Goal: Task Accomplishment & Management: Manage account settings

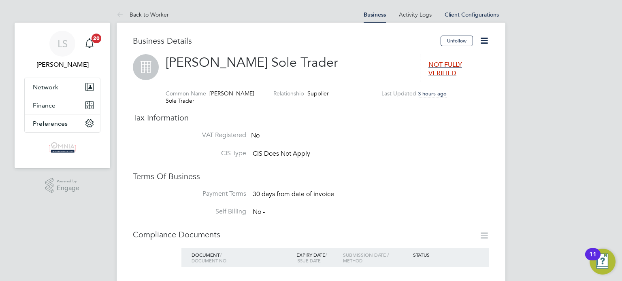
click at [483, 41] on icon at bounding box center [484, 41] width 10 height 10
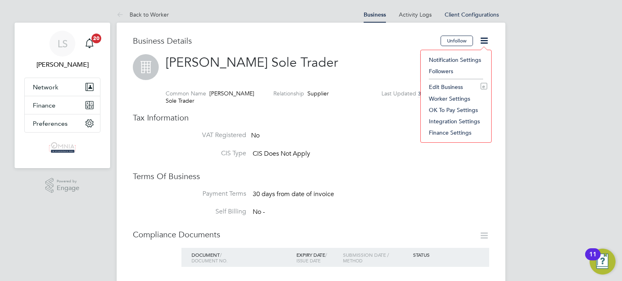
click at [455, 86] on li "Edit Business e" at bounding box center [456, 86] width 62 height 11
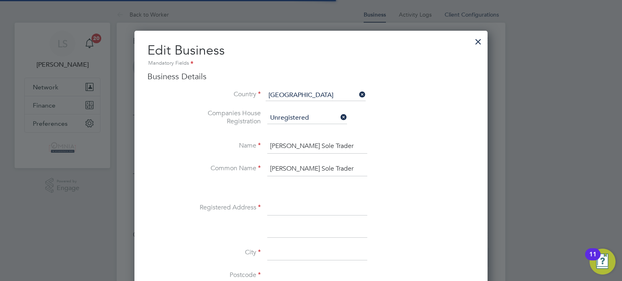
scroll to position [906, 353]
click at [322, 205] on input at bounding box center [317, 208] width 100 height 15
paste input "80 Higham Station Avenue"
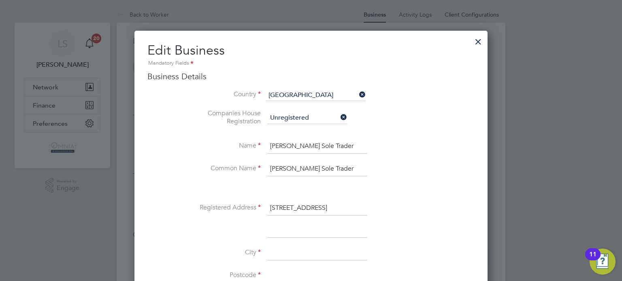
type input "80 Higham Station Avenue"
click at [287, 253] on input at bounding box center [317, 253] width 100 height 15
type input "London"
click at [339, 266] on li "City London" at bounding box center [327, 257] width 295 height 23
click at [326, 271] on input at bounding box center [317, 276] width 100 height 15
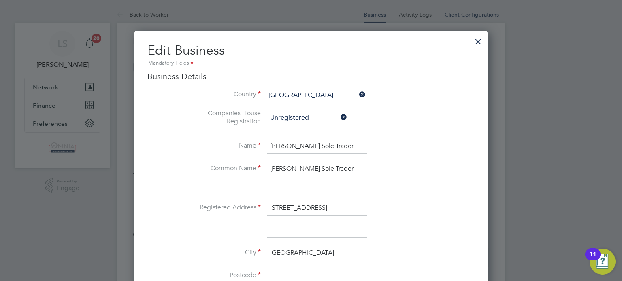
paste input "E4 9AZ"
type input "E4 9AZ"
click at [620, 171] on div at bounding box center [311, 140] width 622 height 281
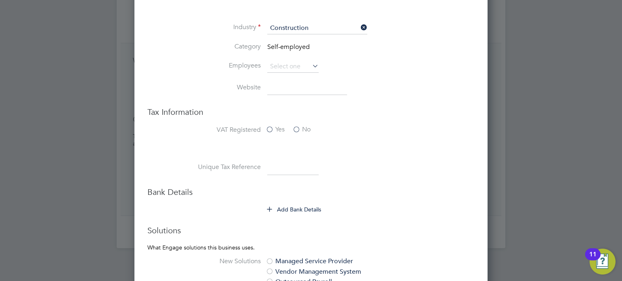
scroll to position [324, 0]
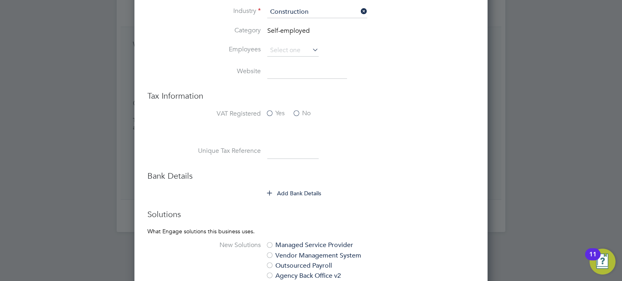
click at [283, 147] on input at bounding box center [292, 152] width 51 height 15
paste input "1299671983"
type input "1299671983"
click at [287, 194] on button "Add Bank Details" at bounding box center [294, 193] width 54 height 8
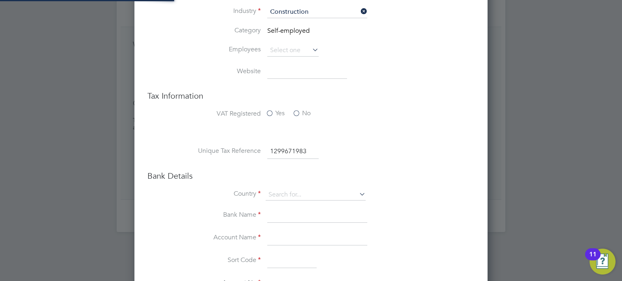
type input "United Kingdom"
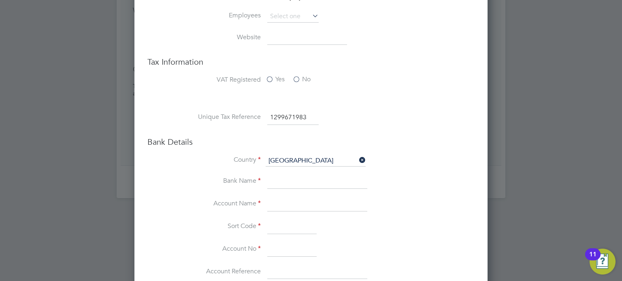
scroll to position [372, 0]
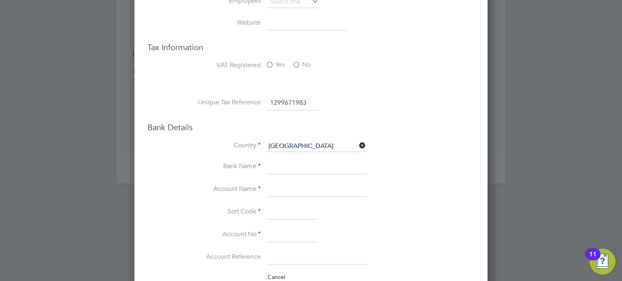
click at [303, 190] on input at bounding box center [317, 190] width 100 height 15
paste input "[PERSON_NAME]"
type input "[PERSON_NAME]"
click at [291, 228] on input at bounding box center [291, 235] width 49 height 15
paste input "00779245"
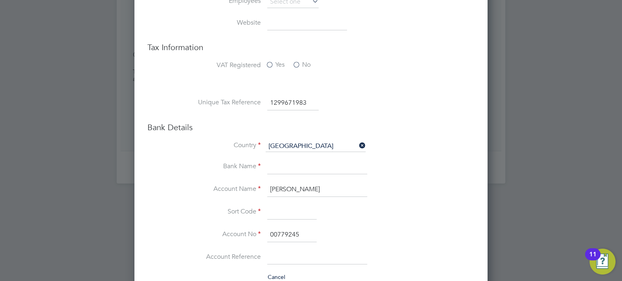
type input "00779245"
click at [290, 211] on input at bounding box center [291, 212] width 49 height 15
paste input "207690"
type input "20-76-90"
click at [309, 169] on input at bounding box center [317, 167] width 100 height 15
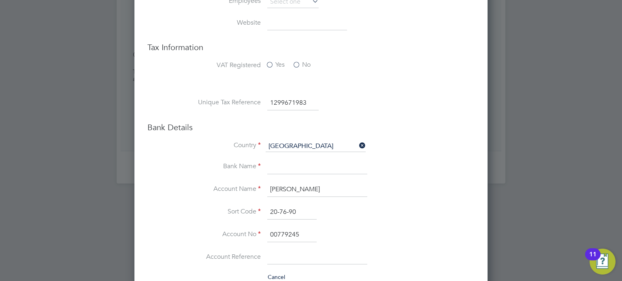
type input "Barclays"
click at [534, 234] on div at bounding box center [311, 140] width 622 height 281
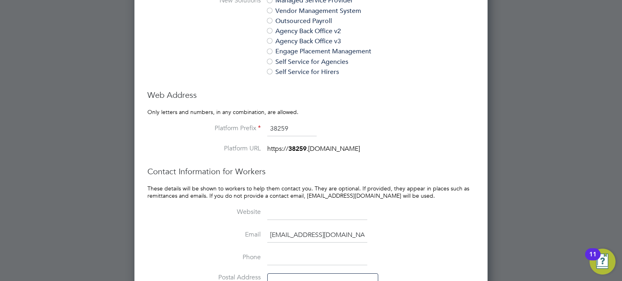
scroll to position [787, 0]
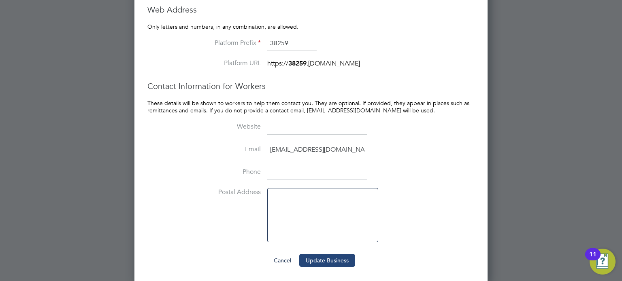
click at [347, 262] on button "Update Business" at bounding box center [327, 260] width 56 height 13
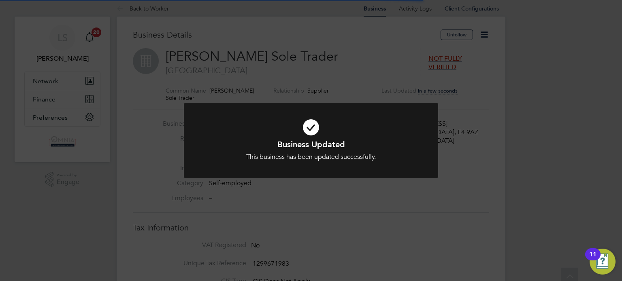
scroll to position [0, 0]
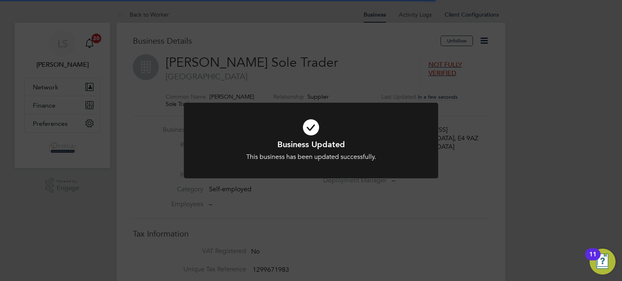
click at [347, 262] on div "Business Updated This business has been updated successfully. Cancel Okay" at bounding box center [311, 140] width 622 height 281
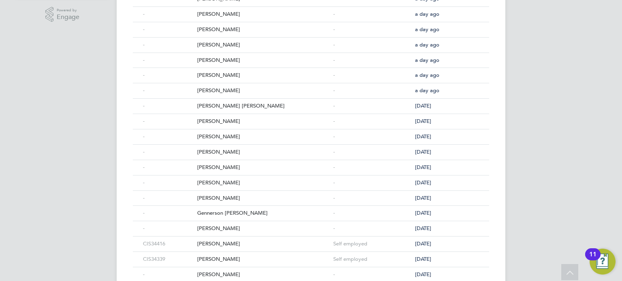
scroll to position [227, 0]
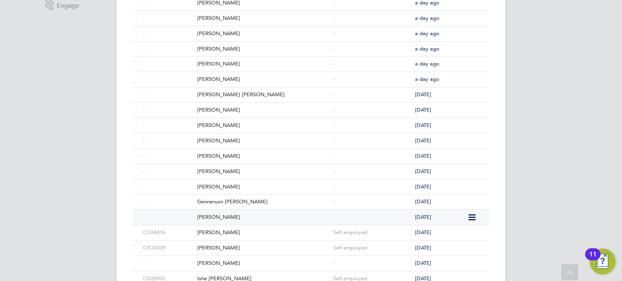
click at [288, 220] on div "[PERSON_NAME]" at bounding box center [263, 217] width 136 height 15
click at [219, 202] on div "Gennerson [PERSON_NAME]" at bounding box center [263, 202] width 136 height 15
click at [268, 180] on div "[PERSON_NAME]" at bounding box center [263, 187] width 136 height 15
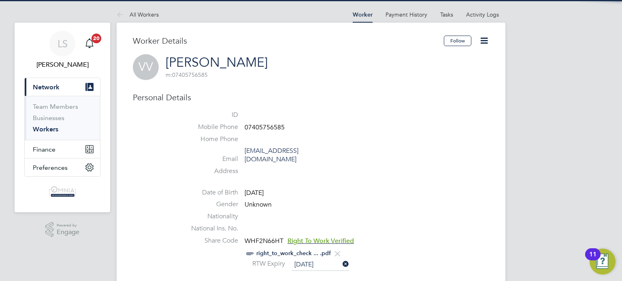
click at [264, 127] on span "07405756585" at bounding box center [265, 127] width 40 height 8
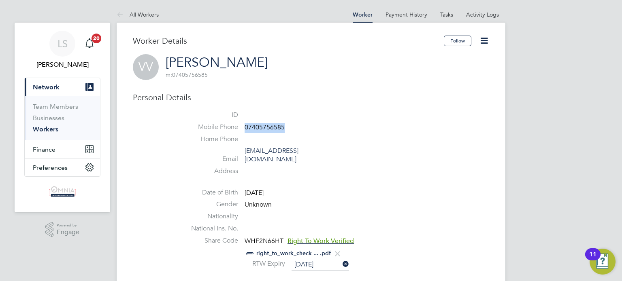
copy span "07405756585"
click at [485, 41] on icon at bounding box center [484, 41] width 10 height 10
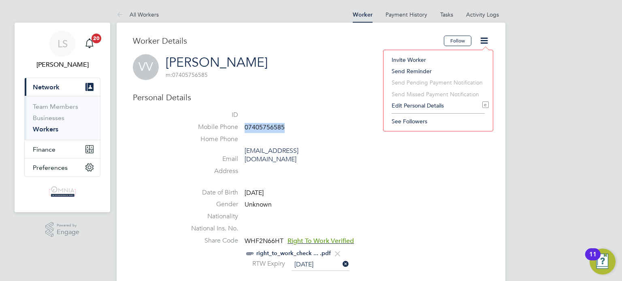
click at [463, 103] on li "Edit Personal Details e" at bounding box center [437, 105] width 101 height 11
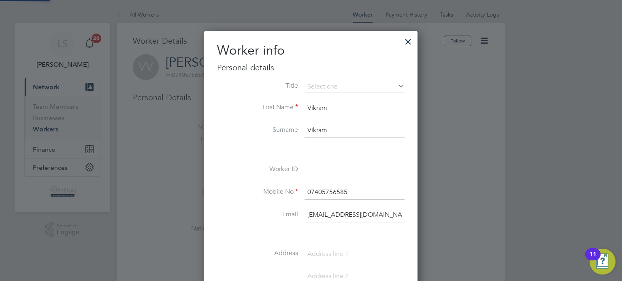
scroll to position [455, 214]
click at [335, 168] on input at bounding box center [354, 170] width 100 height 15
paste input "CIS34287"
type input "CIS34287"
click at [442, 174] on div at bounding box center [311, 140] width 622 height 281
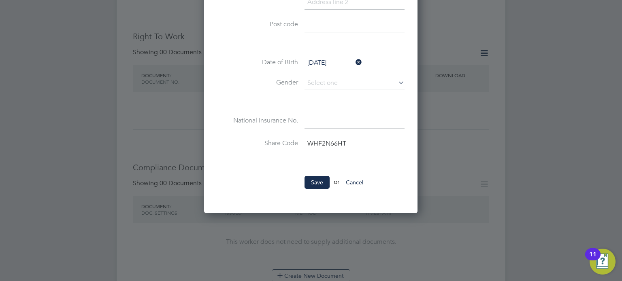
scroll to position [275, 0]
click at [309, 182] on button "Save" at bounding box center [316, 181] width 25 height 13
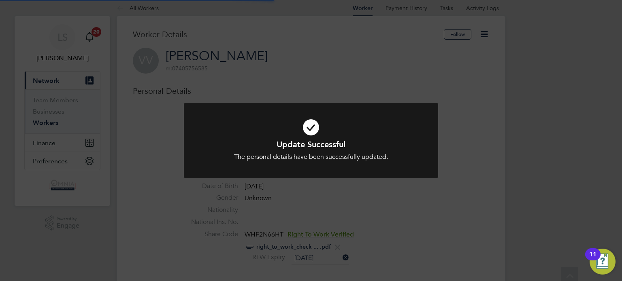
scroll to position [0, 0]
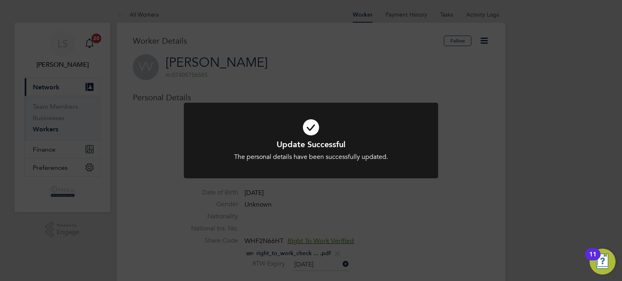
click at [309, 182] on div "Update Successful The personal details have been successfully updated. Cancel O…" at bounding box center [311, 145] width 254 height 85
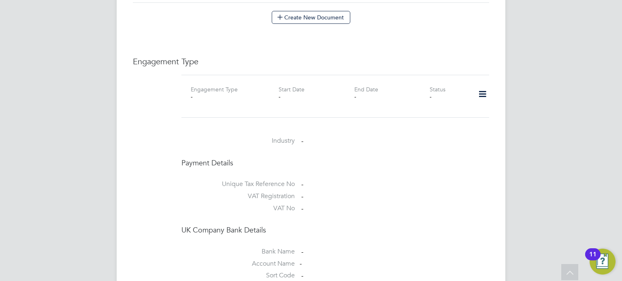
scroll to position [534, 0]
click at [484, 84] on icon at bounding box center [482, 93] width 14 height 19
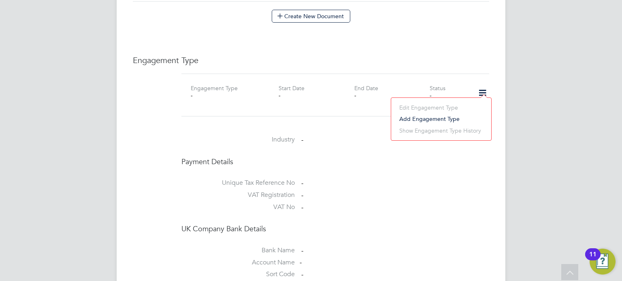
click at [453, 118] on li "Add Engagement Type" at bounding box center [441, 118] width 92 height 11
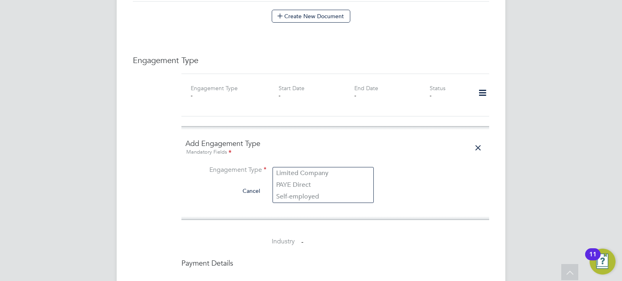
click at [299, 165] on input at bounding box center [323, 170] width 100 height 11
click at [308, 195] on li "Self-employed" at bounding box center [323, 197] width 100 height 12
type input "Self-employed"
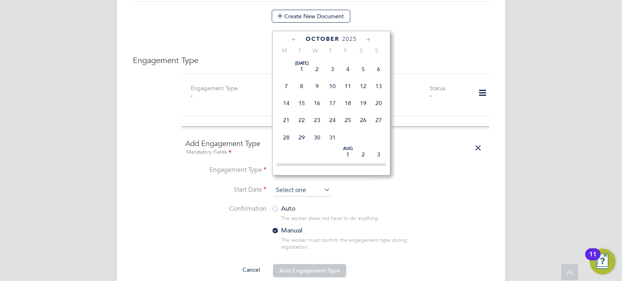
scroll to position [229, 0]
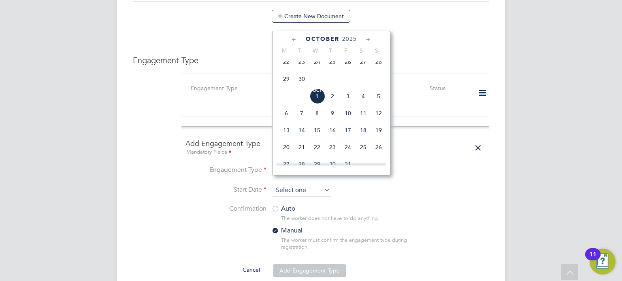
click at [302, 185] on input at bounding box center [301, 191] width 57 height 12
click at [323, 104] on span "Oct 1" at bounding box center [316, 96] width 15 height 15
type input "01 Oct 2025"
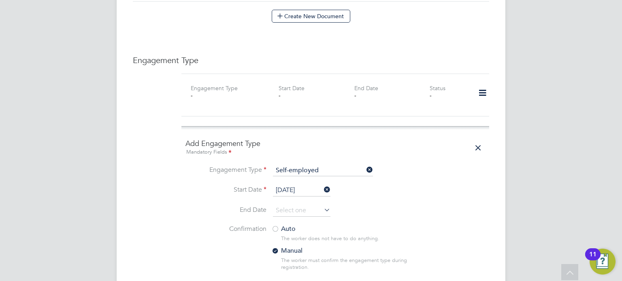
click at [279, 226] on div at bounding box center [275, 230] width 8 height 8
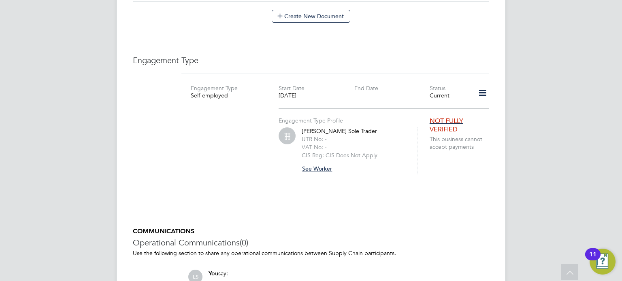
click at [321, 162] on button "See Worker" at bounding box center [320, 168] width 37 height 13
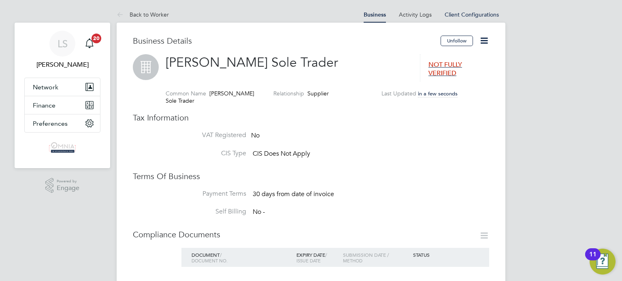
click at [486, 42] on icon at bounding box center [484, 41] width 10 height 10
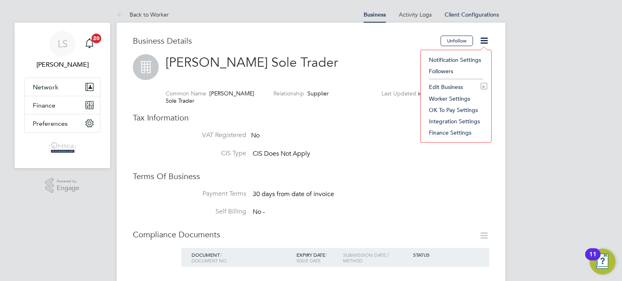
click at [459, 88] on li "Edit Business e" at bounding box center [456, 86] width 62 height 11
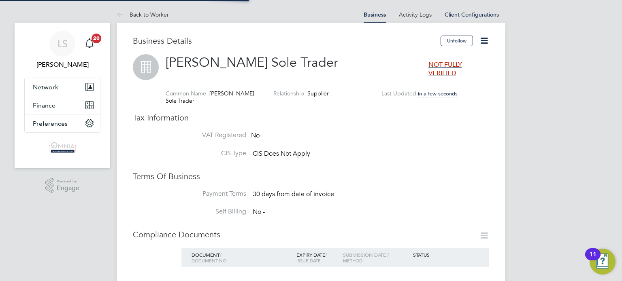
type input "United Kingdom"
type input "Vikram Vikram Sole Trader"
type input "Construction"
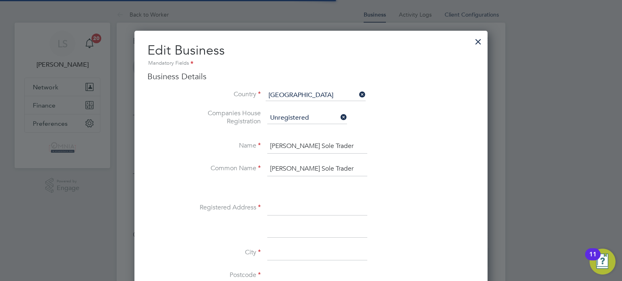
scroll to position [906, 353]
click at [330, 208] on input at bounding box center [317, 208] width 100 height 15
paste input "189 Foundry Lane"
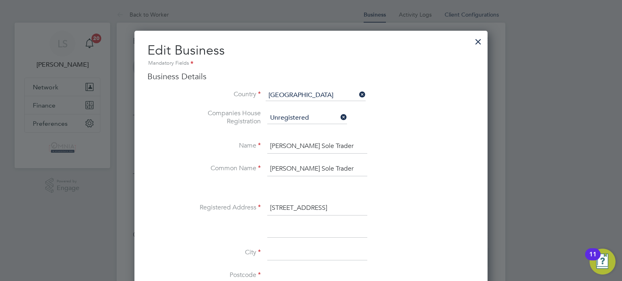
type input "189 Foundry Lane"
click at [306, 255] on input at bounding box center [317, 253] width 100 height 15
type input "Southampton"
click at [340, 271] on input at bounding box center [317, 276] width 100 height 15
click at [291, 275] on input at bounding box center [317, 276] width 100 height 15
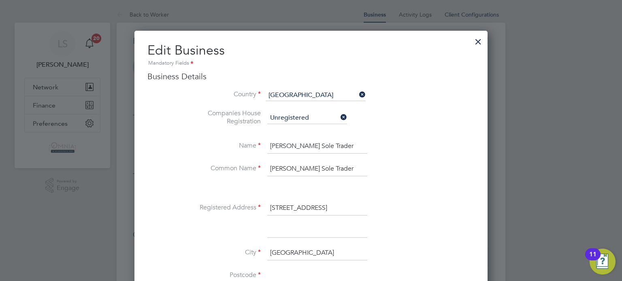
paste input "SO15 3JZ"
type input "SO15 3JZ"
click at [465, 234] on li at bounding box center [327, 235] width 295 height 23
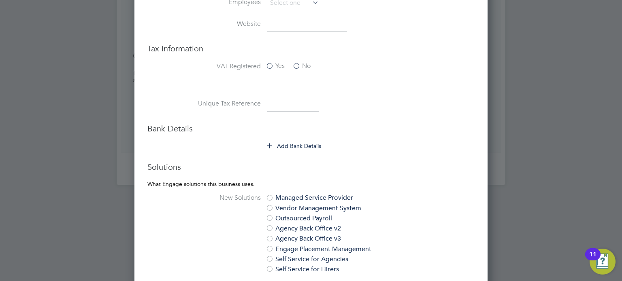
scroll to position [372, 0]
click at [293, 102] on input at bounding box center [292, 103] width 51 height 15
paste input "9759573514"
type input "9759573514"
click at [295, 147] on button "Add Bank Details" at bounding box center [294, 145] width 54 height 8
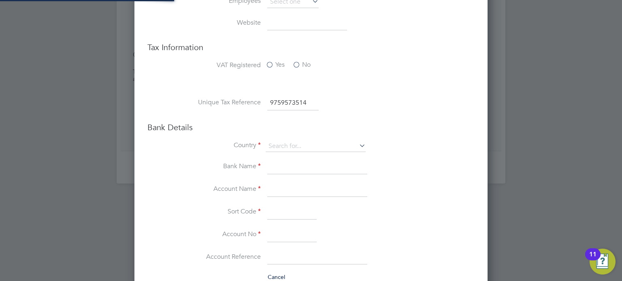
type input "[GEOGRAPHIC_DATA]"
click at [312, 187] on input at bounding box center [317, 190] width 100 height 15
paste input "Vikram Vikram"
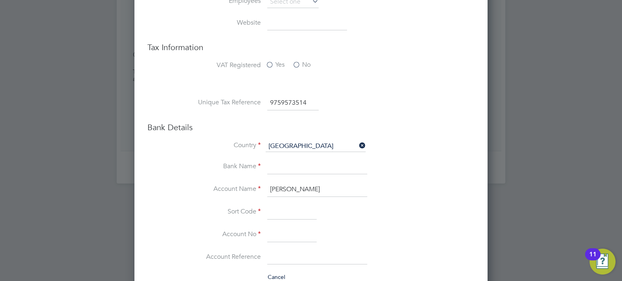
type input "Vikram Vikram"
click at [280, 232] on input at bounding box center [291, 235] width 49 height 15
paste input "30603762"
type input "30603762"
click at [284, 209] on input at bounding box center [291, 212] width 49 height 15
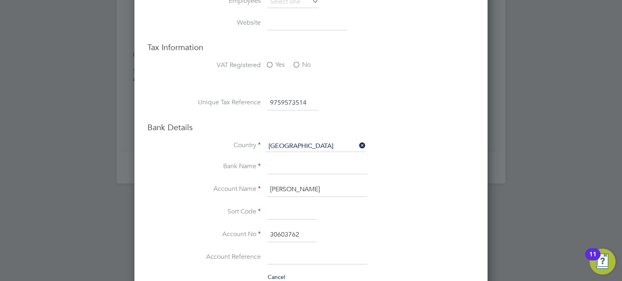
paste input "777752"
type input "77-77-52"
click at [276, 167] on input at bounding box center [317, 167] width 100 height 15
type input "Lloyds"
click at [621, 174] on div at bounding box center [311, 140] width 622 height 281
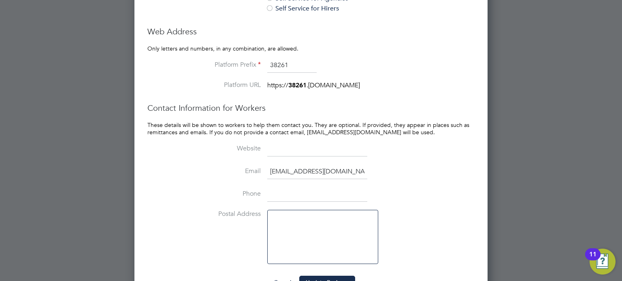
scroll to position [787, 0]
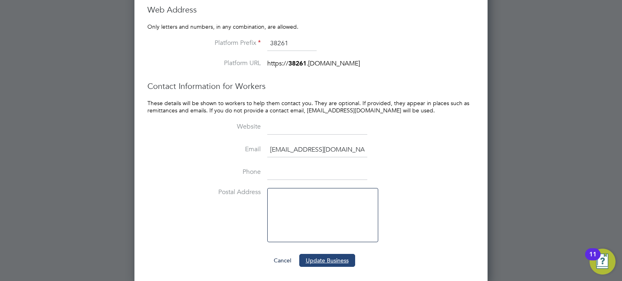
click at [338, 261] on button "Update Business" at bounding box center [327, 260] width 56 height 13
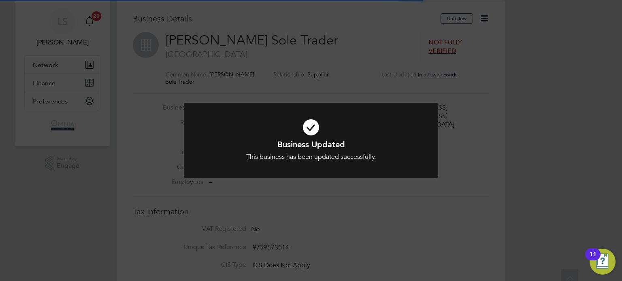
scroll to position [0, 0]
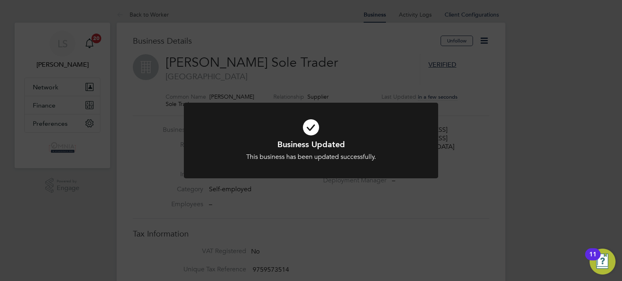
click at [338, 261] on div "Business Updated This business has been updated successfully. Cancel Okay" at bounding box center [311, 140] width 622 height 281
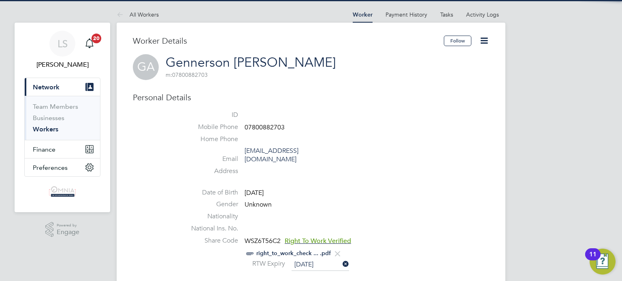
click at [274, 128] on span "07800882703" at bounding box center [265, 127] width 40 height 8
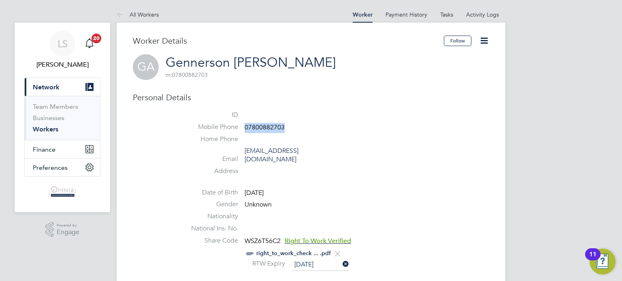
copy span "07800882703"
click at [482, 43] on icon at bounding box center [484, 41] width 10 height 10
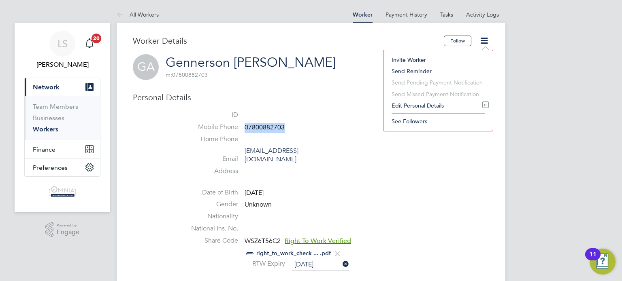
click at [425, 106] on li "Edit Personal Details e" at bounding box center [437, 105] width 101 height 11
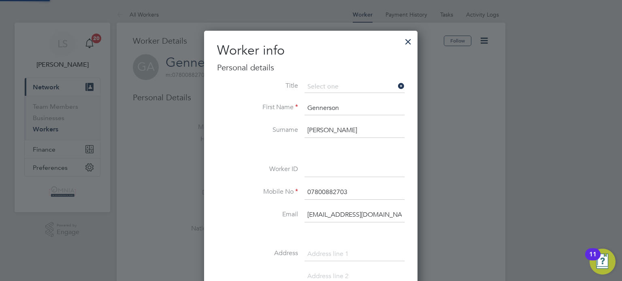
scroll to position [455, 214]
click at [349, 173] on input at bounding box center [354, 170] width 100 height 15
paste input "CIS34246"
type input "CIS34246"
click at [465, 191] on div at bounding box center [311, 140] width 622 height 281
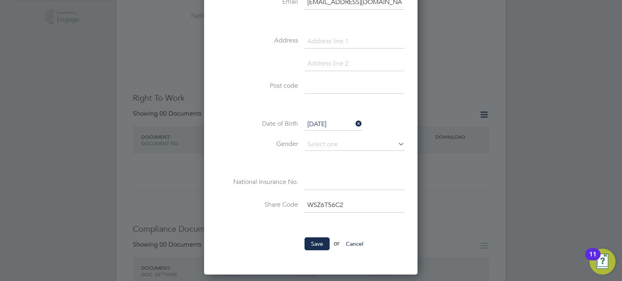
scroll to position [259, 0]
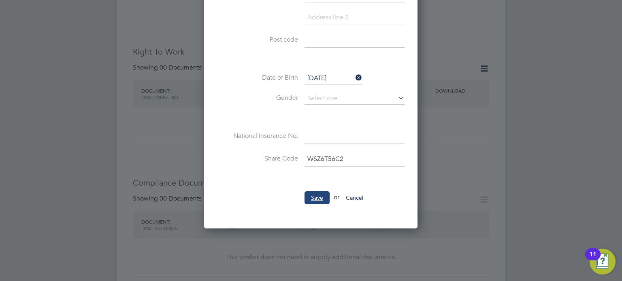
click at [309, 198] on button "Save" at bounding box center [316, 197] width 25 height 13
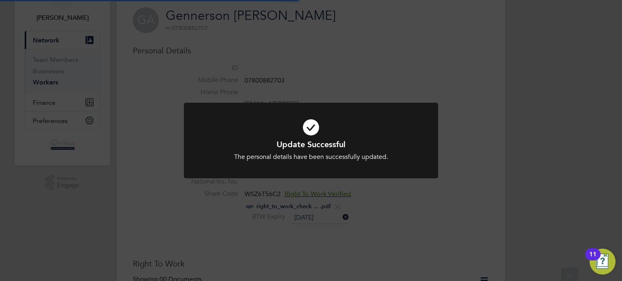
scroll to position [0, 0]
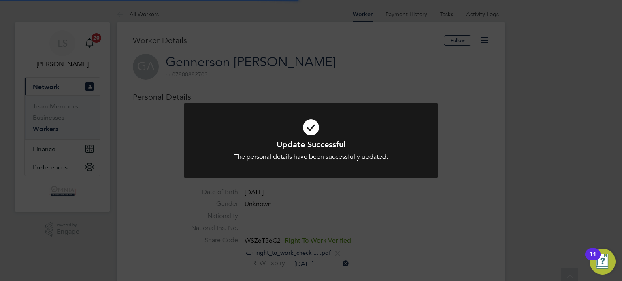
click at [466, 190] on div "Update Successful The personal details have been successfully updated. Cancel O…" at bounding box center [311, 140] width 622 height 281
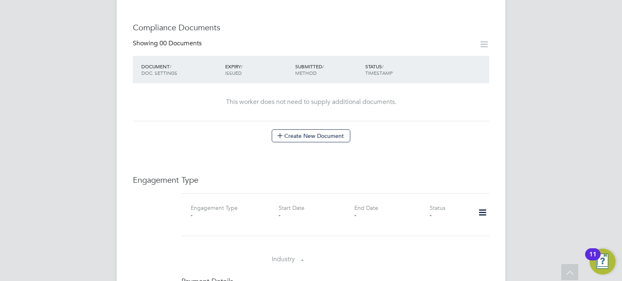
scroll to position [437, 0]
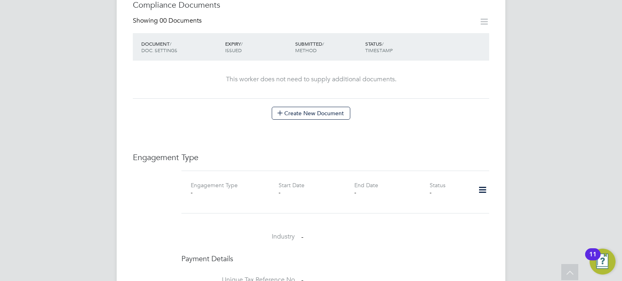
click at [483, 181] on icon at bounding box center [482, 190] width 14 height 19
click at [440, 215] on li "Add Engagement Type" at bounding box center [441, 216] width 92 height 11
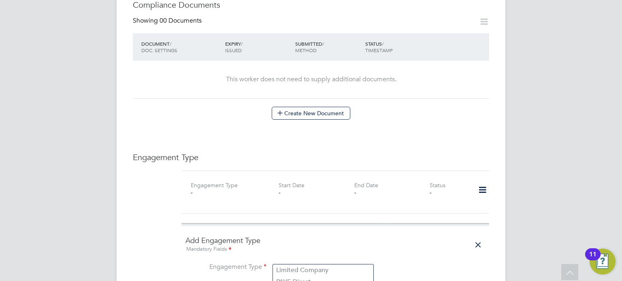
click at [317, 262] on input at bounding box center [323, 267] width 100 height 11
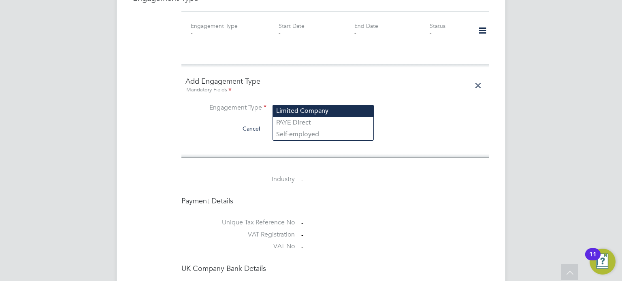
scroll to position [599, 0]
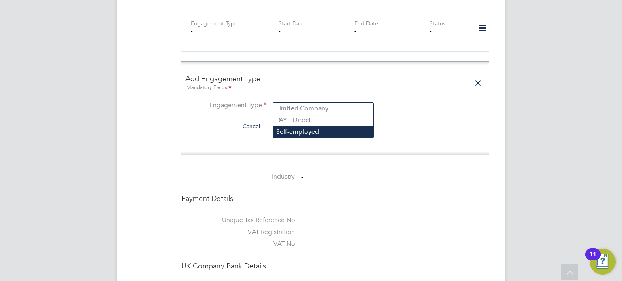
click at [317, 132] on li "Self-employed" at bounding box center [323, 132] width 100 height 12
type input "Self-employed"
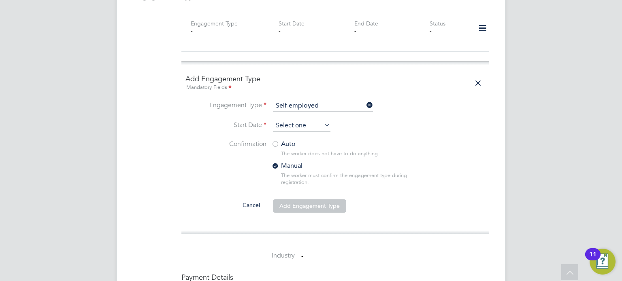
click at [309, 121] on input at bounding box center [301, 126] width 57 height 12
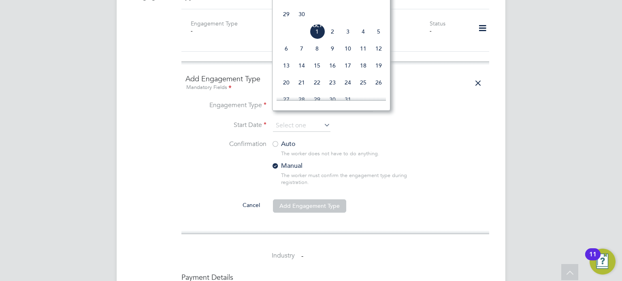
click at [318, 39] on span "Oct 1" at bounding box center [316, 31] width 15 height 15
type input "01 Oct 2025"
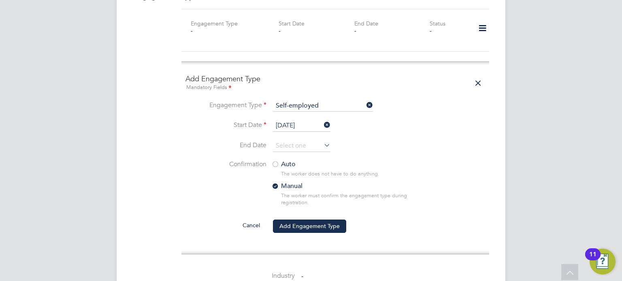
click at [275, 161] on div at bounding box center [275, 165] width 8 height 8
click at [317, 220] on button "Add Engagement Type" at bounding box center [309, 226] width 73 height 13
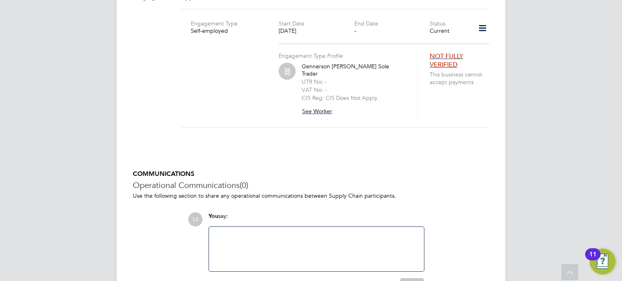
click at [321, 105] on button "See Worker" at bounding box center [320, 111] width 37 height 13
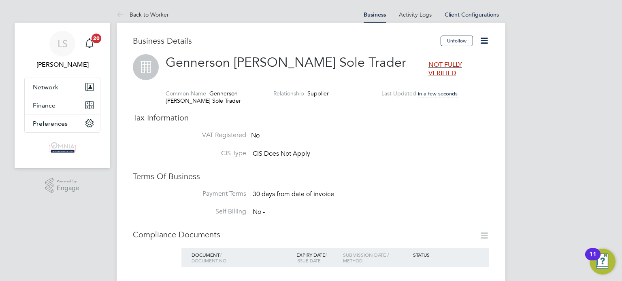
click at [486, 38] on icon at bounding box center [484, 41] width 10 height 10
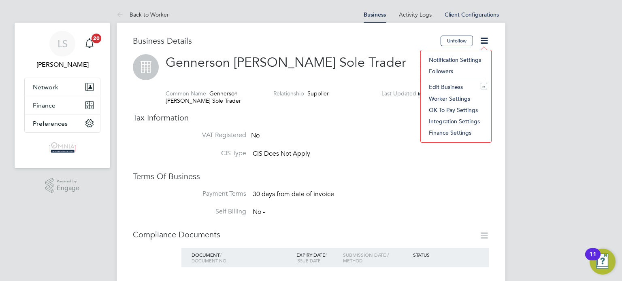
click at [455, 87] on li "Edit Business e" at bounding box center [456, 86] width 62 height 11
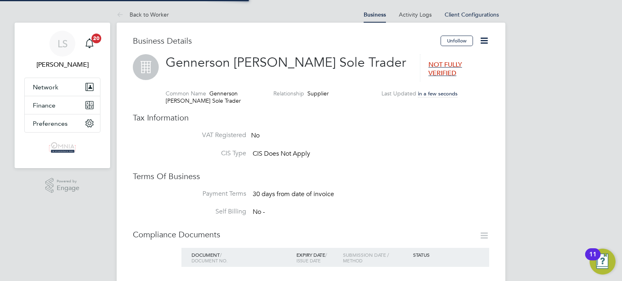
type input "United Kingdom"
type input "Gennerson Agrizzi Louzada De Medeiros Sole Trader"
type input "Construction"
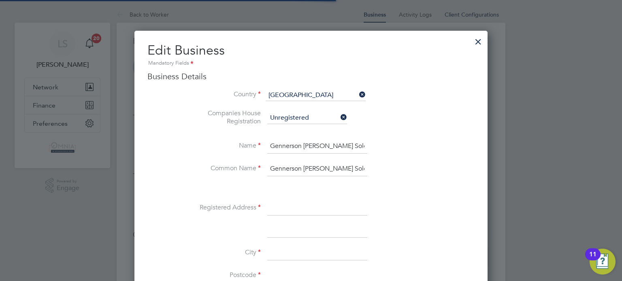
scroll to position [906, 353]
click at [307, 205] on input at bounding box center [317, 208] width 100 height 15
paste input "120 Streatham High Road"
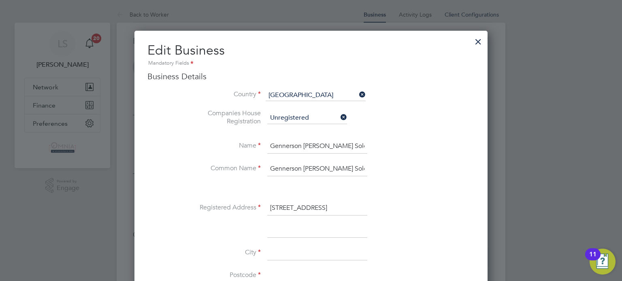
type input "120 Streatham High Road"
click at [295, 254] on input at bounding box center [317, 253] width 100 height 15
type input "London"
click at [311, 273] on input at bounding box center [317, 276] width 100 height 15
paste input "SW16 1BW"
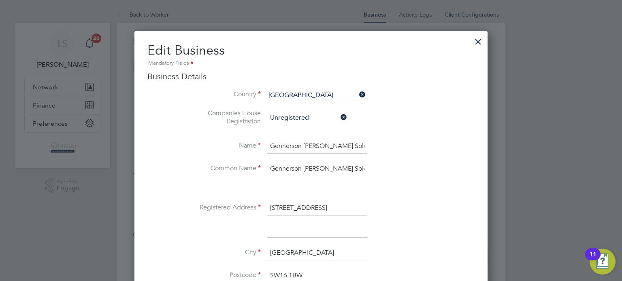
type input "SW16 1BW"
click at [539, 221] on div at bounding box center [311, 140] width 622 height 281
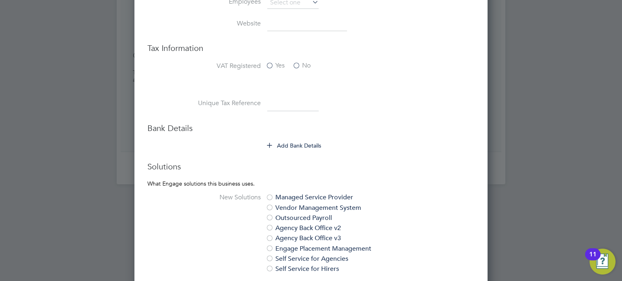
scroll to position [372, 0]
click at [292, 143] on button "Add Bank Details" at bounding box center [294, 145] width 54 height 8
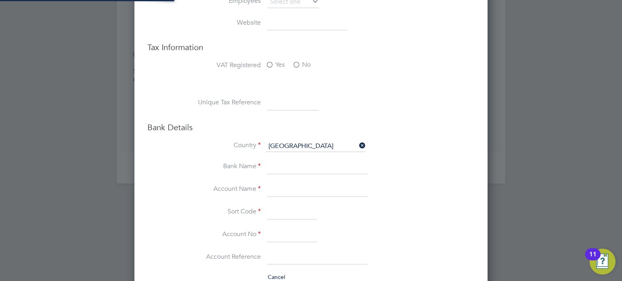
scroll to position [1038, 353]
click at [295, 105] on input at bounding box center [292, 103] width 51 height 15
paste input "1987080664"
type input "1987080664"
click at [300, 191] on input at bounding box center [317, 190] width 100 height 15
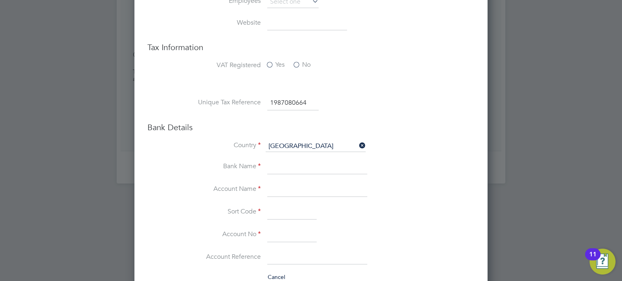
paste input "Gennerson [PERSON_NAME]"
type input "Gennerson [PERSON_NAME]"
click at [285, 232] on input at bounding box center [291, 235] width 49 height 15
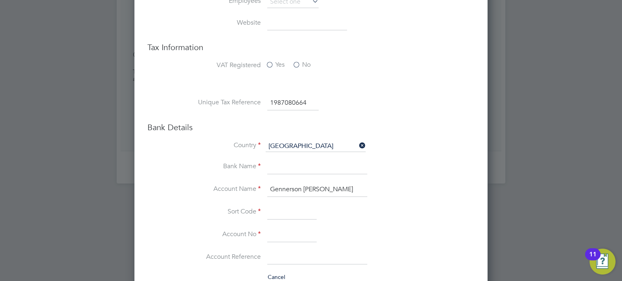
paste input "50082007"
type input "50082007"
click at [289, 215] on input at bounding box center [291, 212] width 49 height 15
paste input "201053"
type input "20-10-53"
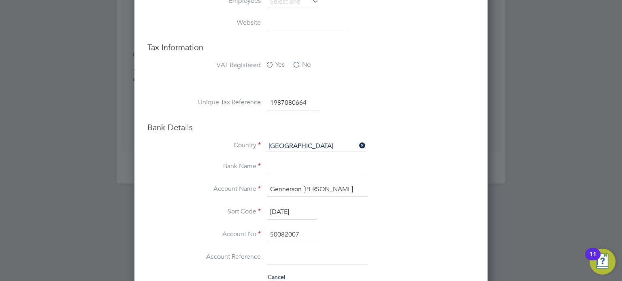
click at [300, 165] on input at bounding box center [317, 167] width 100 height 15
type input "Barclays"
click at [578, 181] on div at bounding box center [311, 140] width 622 height 281
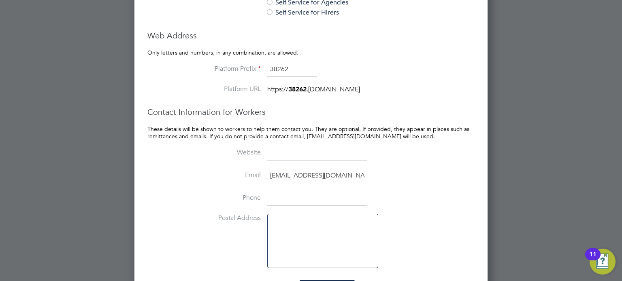
scroll to position [761, 0]
click at [345, 280] on button "Update Business" at bounding box center [327, 286] width 56 height 13
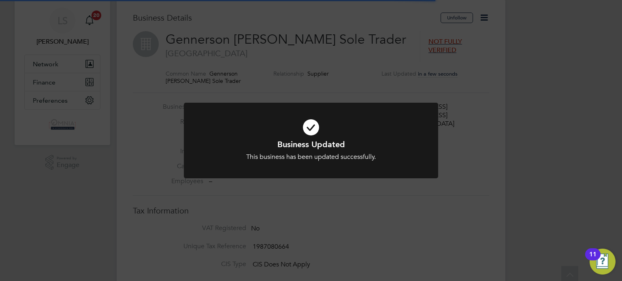
scroll to position [0, 0]
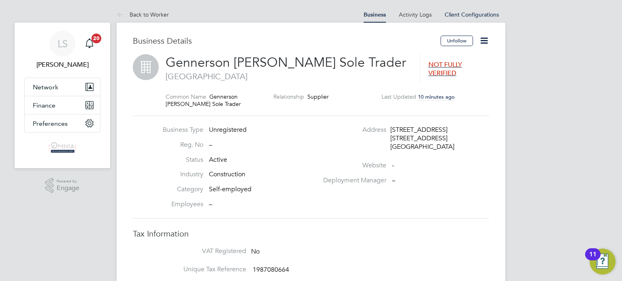
click at [481, 44] on icon at bounding box center [484, 41] width 10 height 10
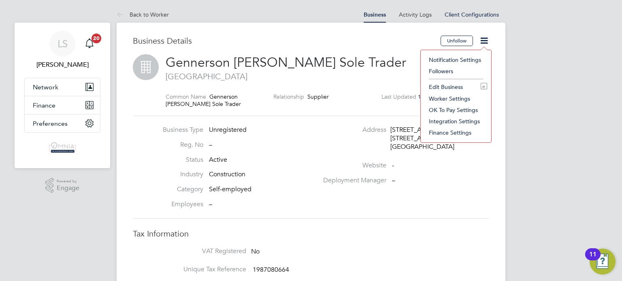
click at [452, 85] on li "Edit Business e" at bounding box center [456, 86] width 62 height 11
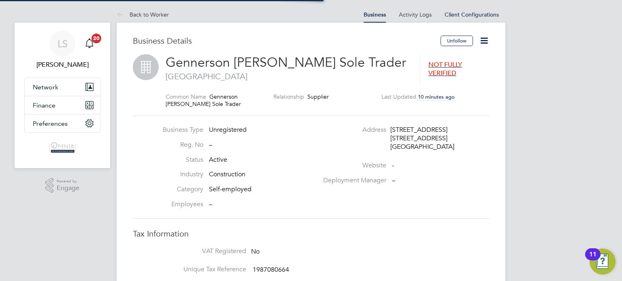
type input "[GEOGRAPHIC_DATA]"
type input "Gennerson Agrizzi Louzada De Medeiros Sole Trader"
type input "120 Streatham High Road"
type input "London"
type input "SW16 1BW"
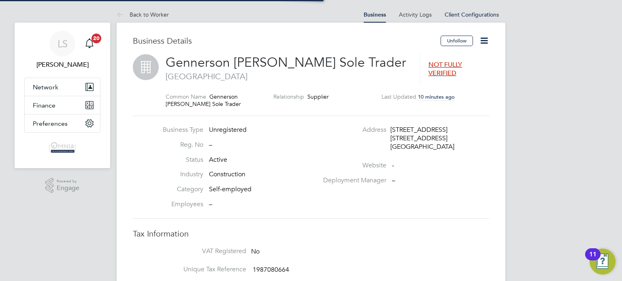
type input "Construction"
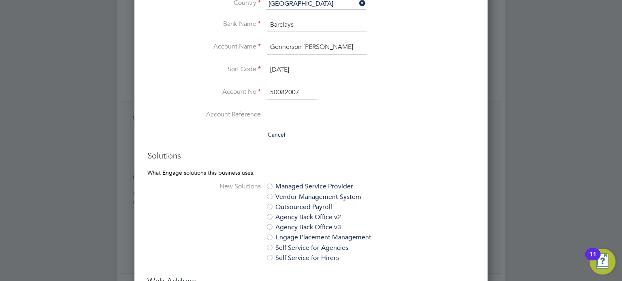
scroll to position [518, 0]
